Goal: Navigation & Orientation: Find specific page/section

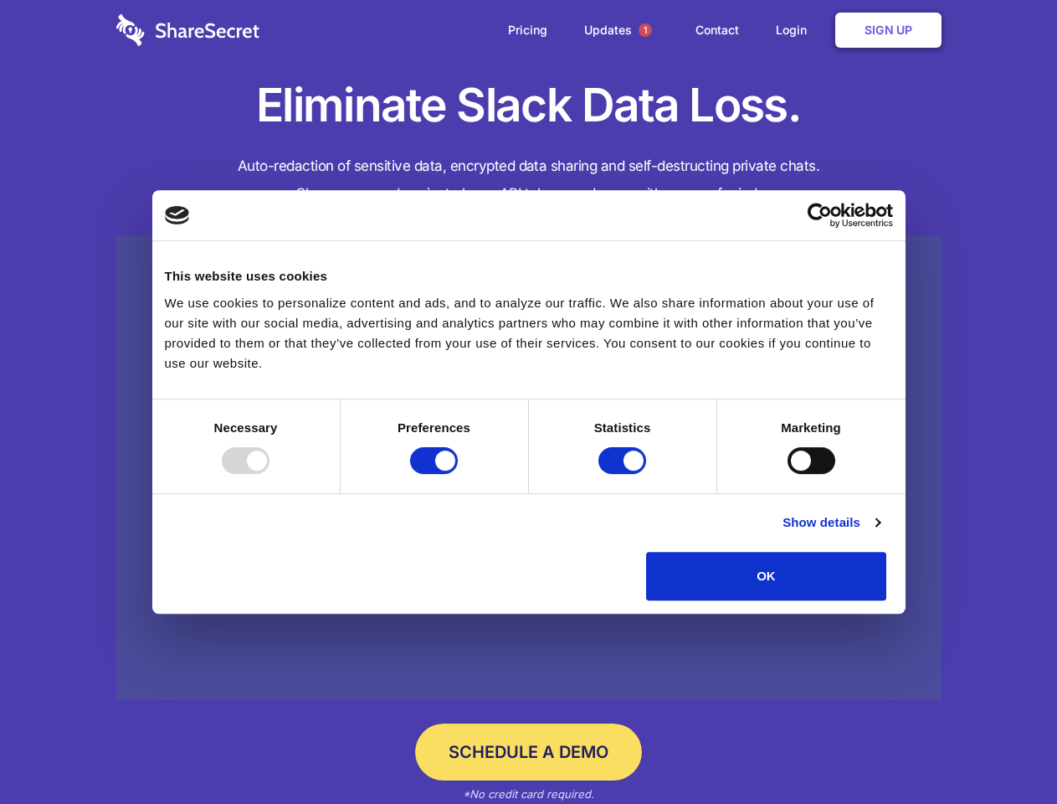
click at [270, 474] on div at bounding box center [246, 460] width 48 height 27
click at [458, 474] on input "Preferences" at bounding box center [434, 460] width 48 height 27
checkbox input "false"
click at [625, 474] on input "Statistics" at bounding box center [623, 460] width 48 height 27
checkbox input "false"
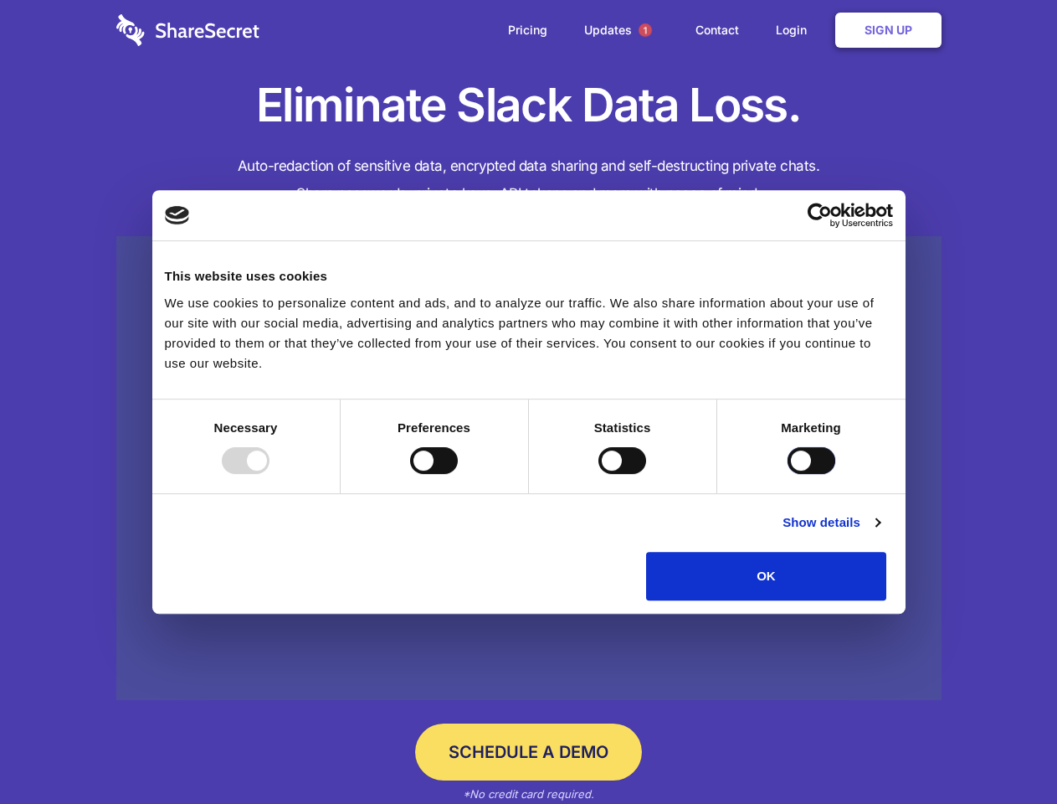
click at [788, 474] on input "Marketing" at bounding box center [812, 460] width 48 height 27
checkbox input "true"
click at [880, 532] on link "Show details" at bounding box center [831, 522] width 97 height 20
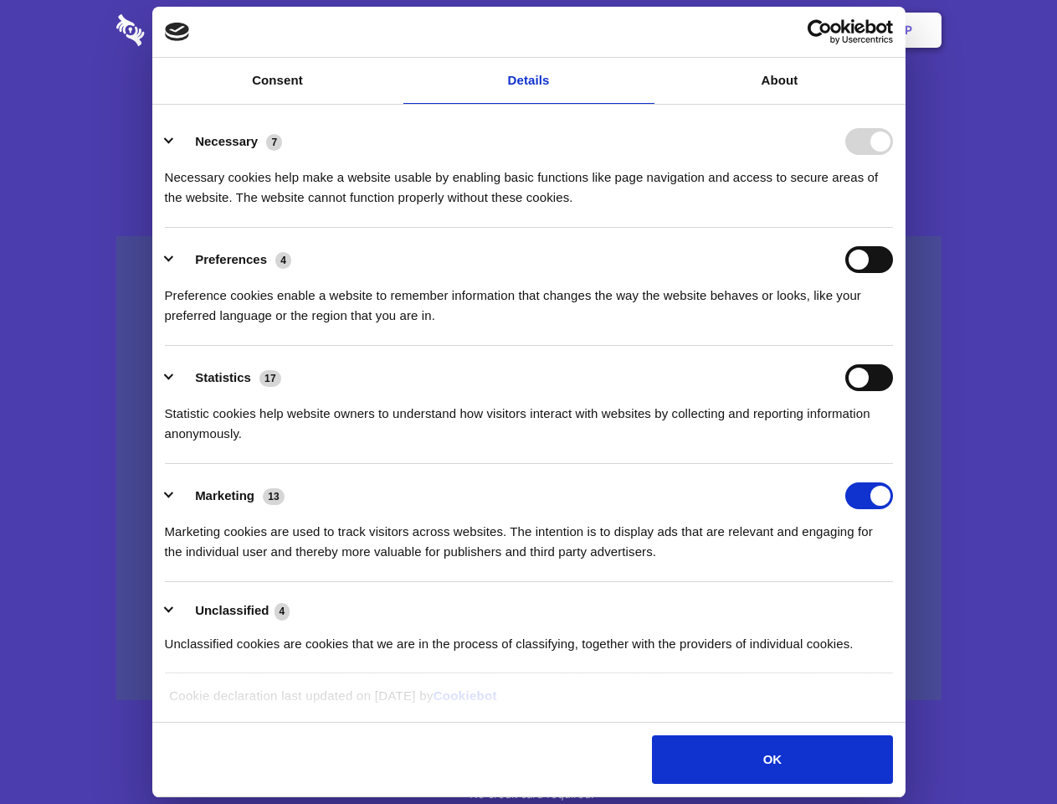
click at [893, 228] on li "Necessary 7 Necessary cookies help make a website usable by enabling basic func…" at bounding box center [529, 169] width 728 height 118
click at [645, 30] on span "1" at bounding box center [645, 29] width 13 height 13
